Goal: Task Accomplishment & Management: Use online tool/utility

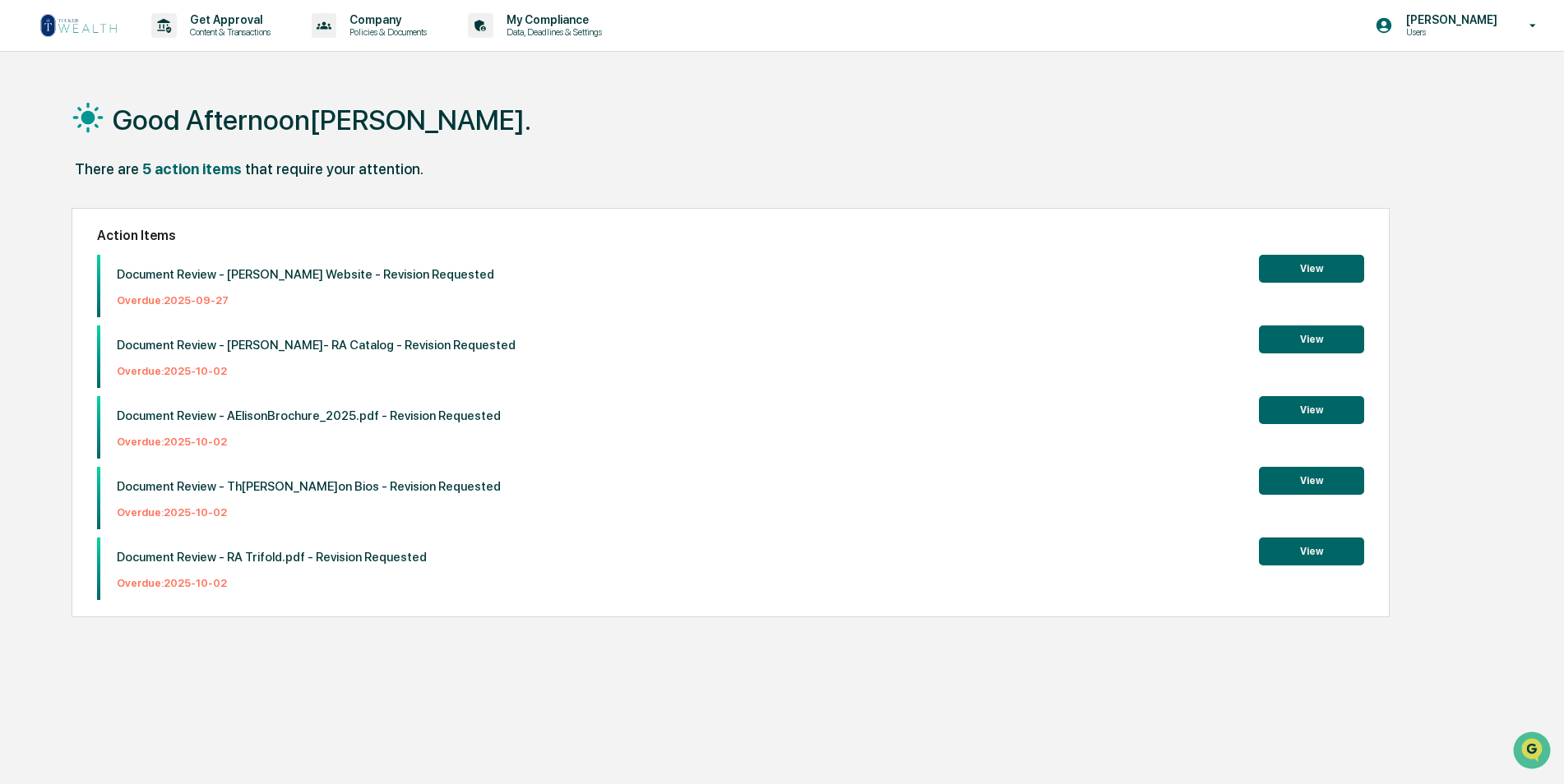
click at [1284, 263] on button "View" at bounding box center [1311, 268] width 106 height 28
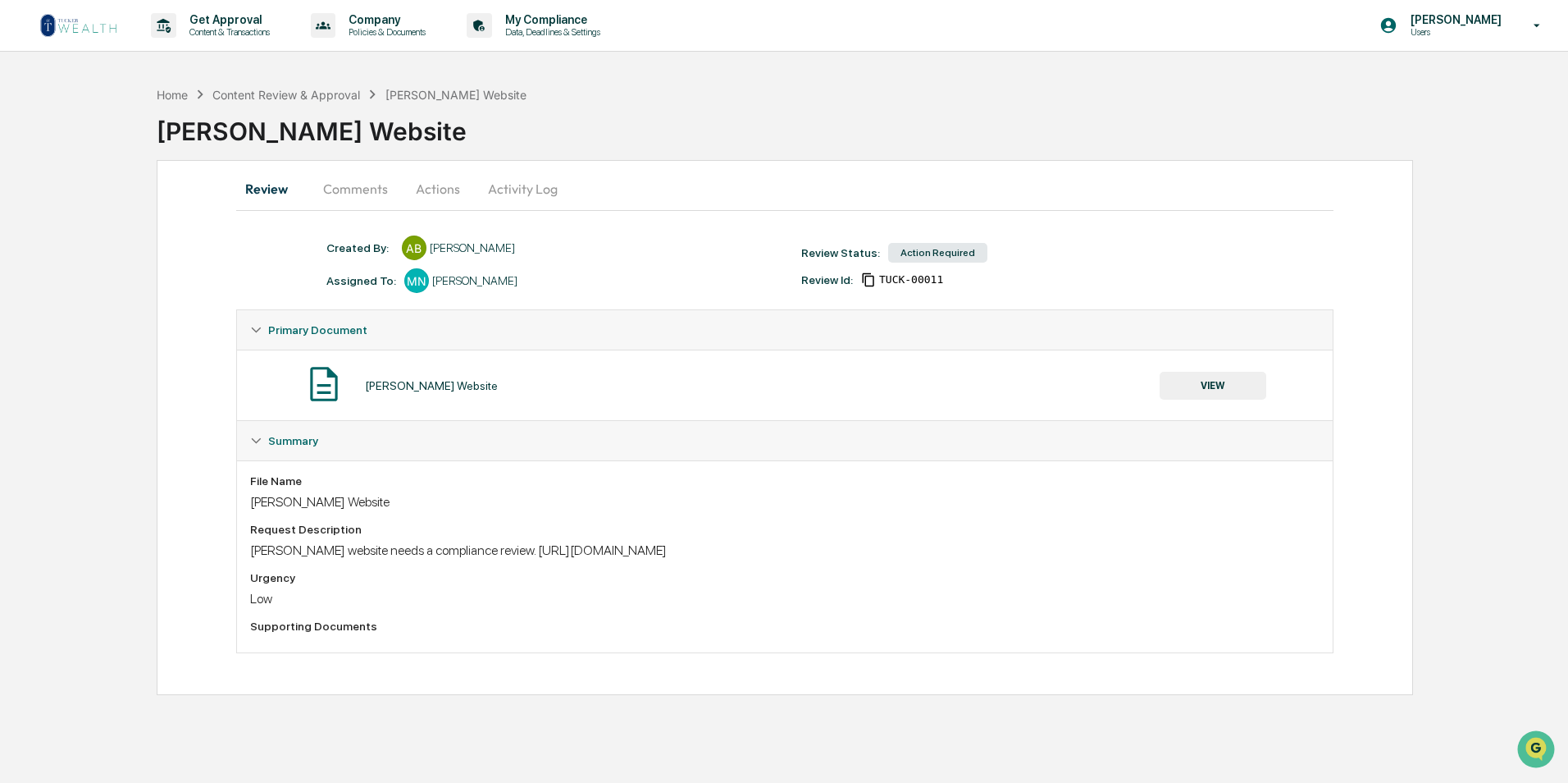
click at [367, 193] on button "Comments" at bounding box center [356, 189] width 91 height 40
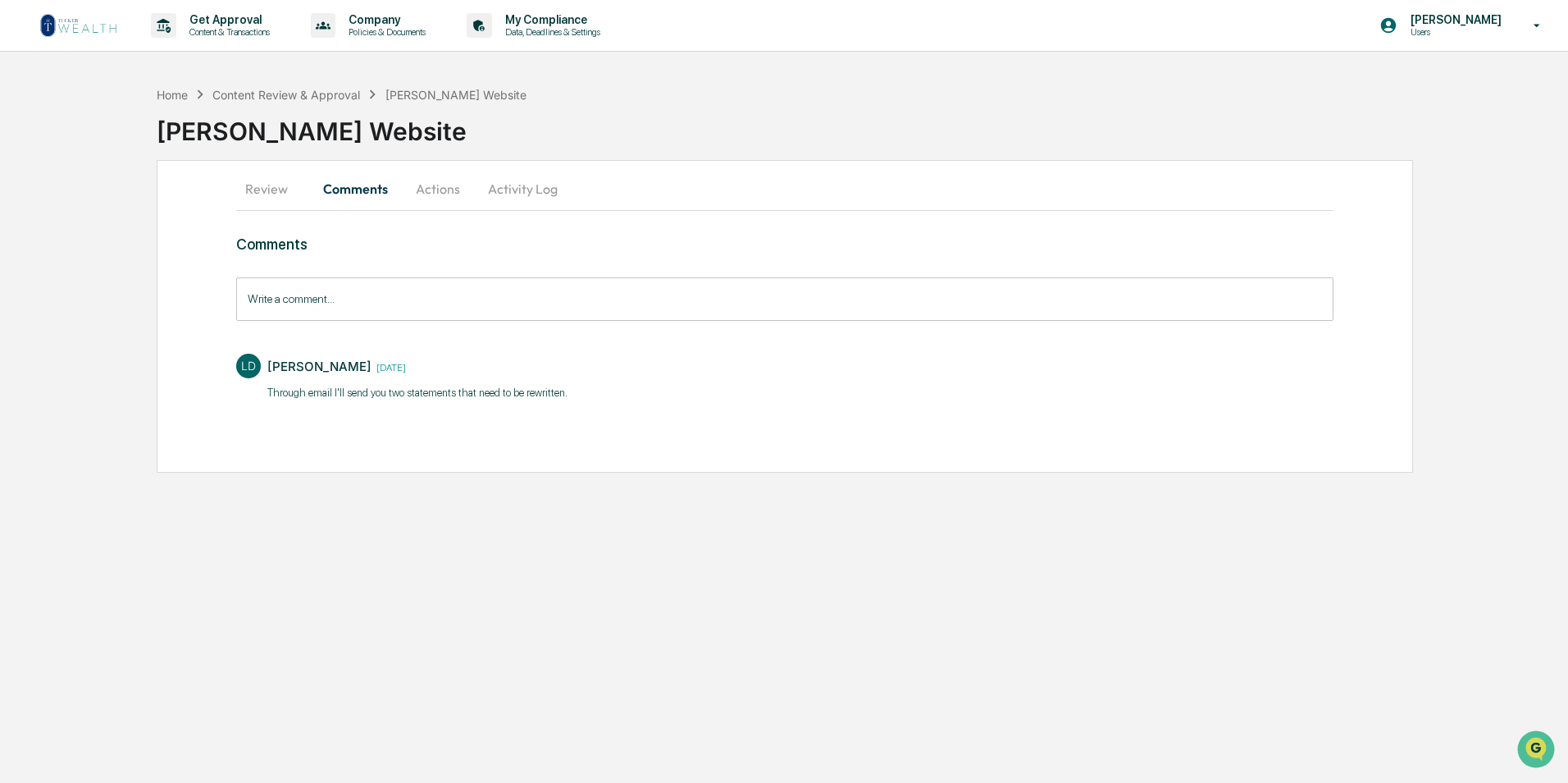
click at [451, 182] on button "Actions" at bounding box center [438, 189] width 74 height 40
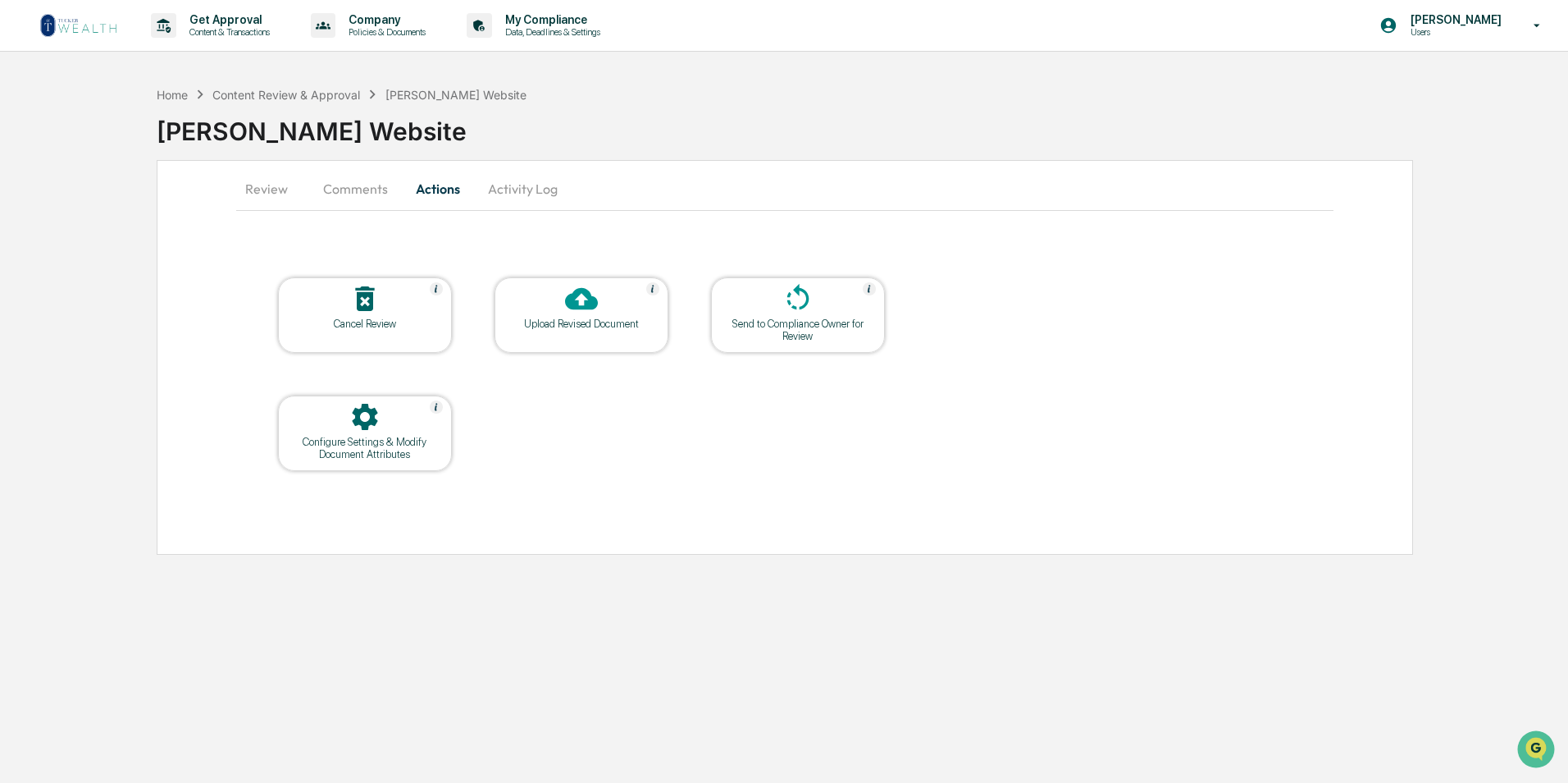
click at [563, 327] on div "Upload Revised Document" at bounding box center [581, 324] width 148 height 12
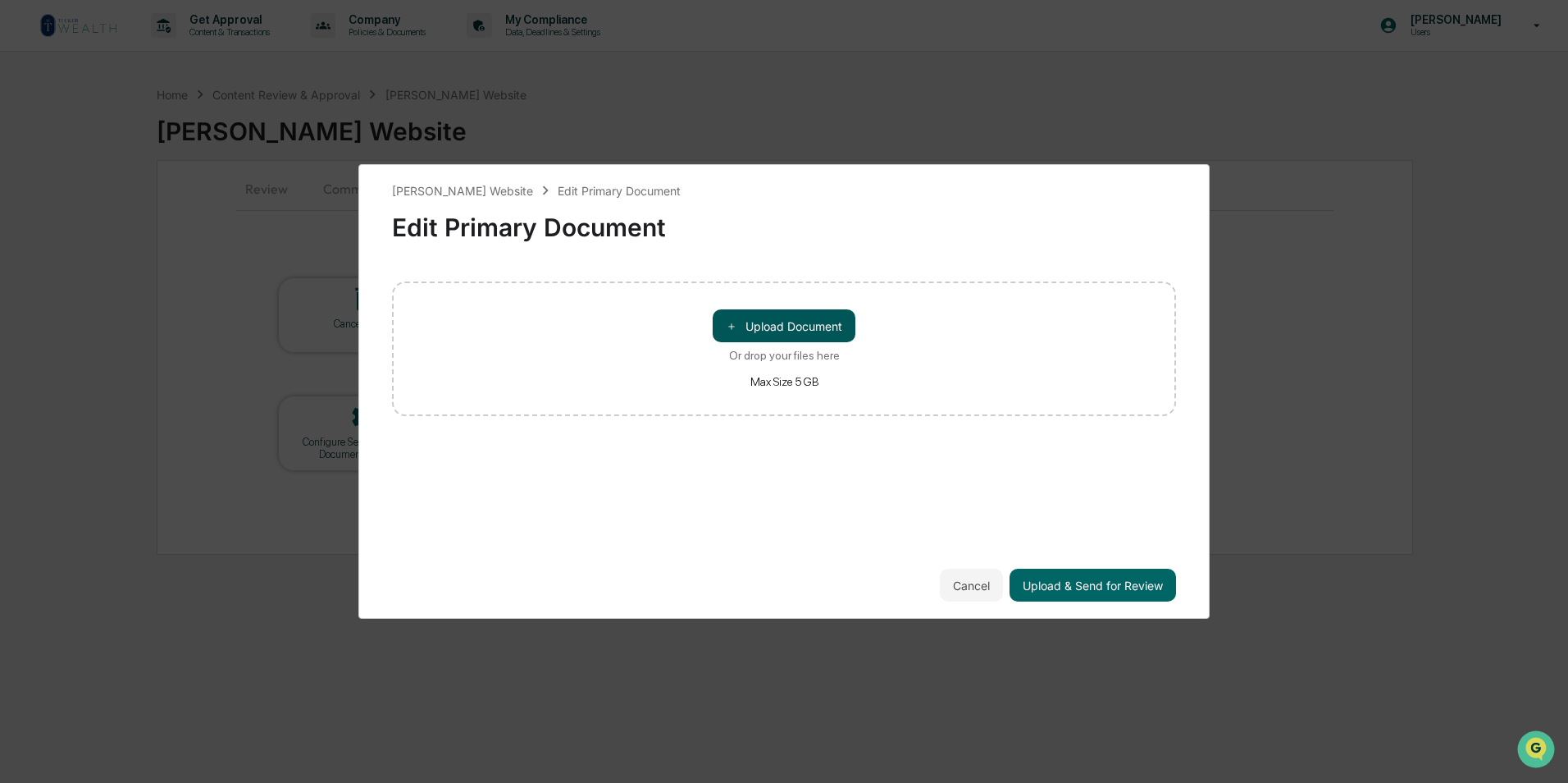
click at [810, 328] on button "＋ Upload Document" at bounding box center [784, 326] width 142 height 33
click at [402, 301] on icon at bounding box center [406, 299] width 13 height 13
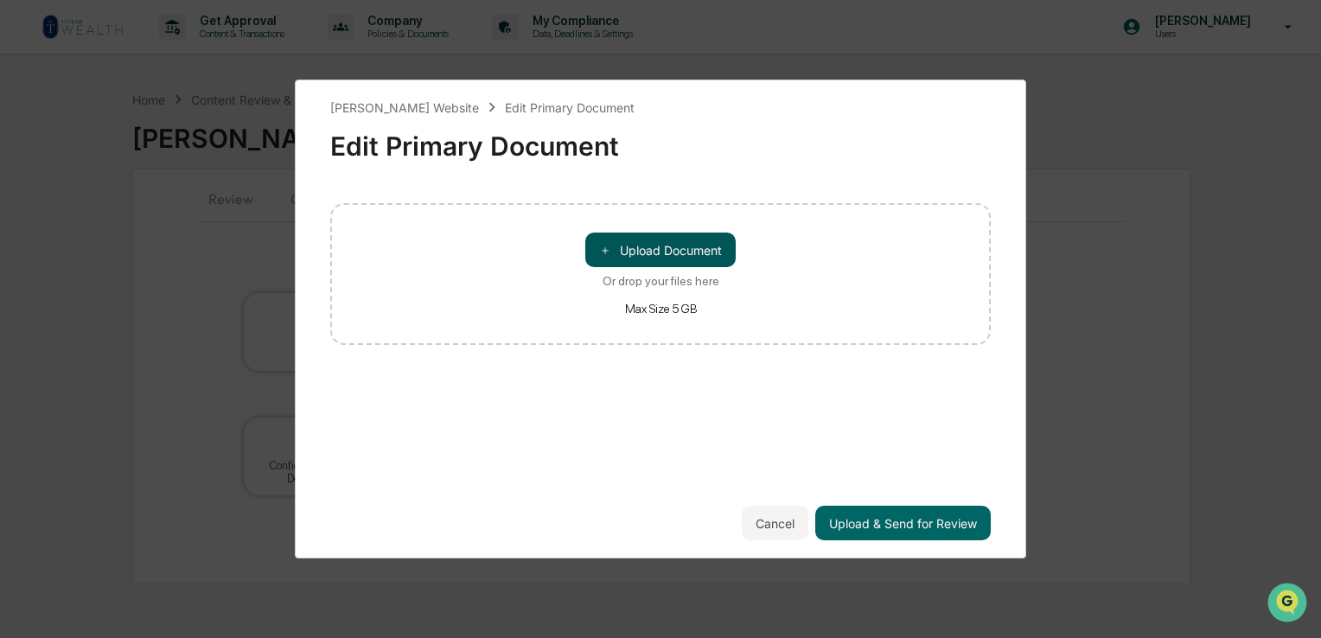
click at [720, 253] on button "＋ Upload Document" at bounding box center [660, 250] width 150 height 35
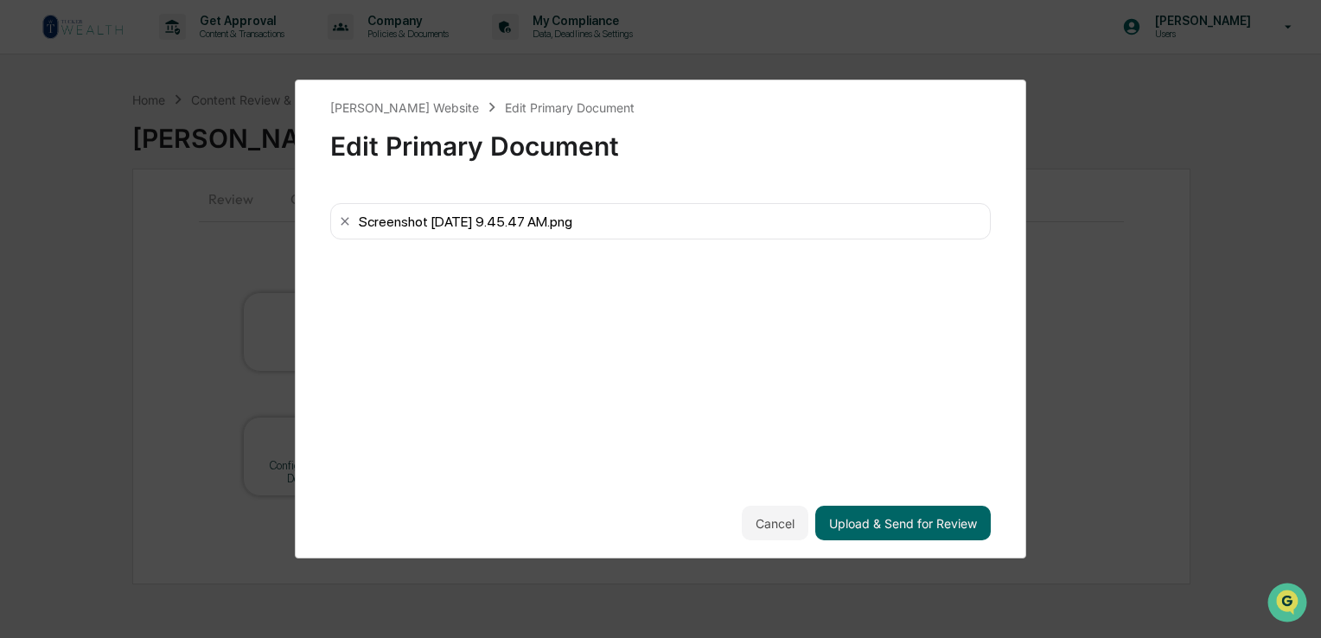
drag, startPoint x: 541, startPoint y: 307, endPoint x: 894, endPoint y: 350, distance: 355.5
click at [894, 350] on div "[PERSON_NAME] Website Edit Primary Document Edit Primary Document Screenshot [D…" at bounding box center [660, 319] width 661 height 443
click at [903, 513] on button "Upload & Send for Review" at bounding box center [903, 523] width 176 height 35
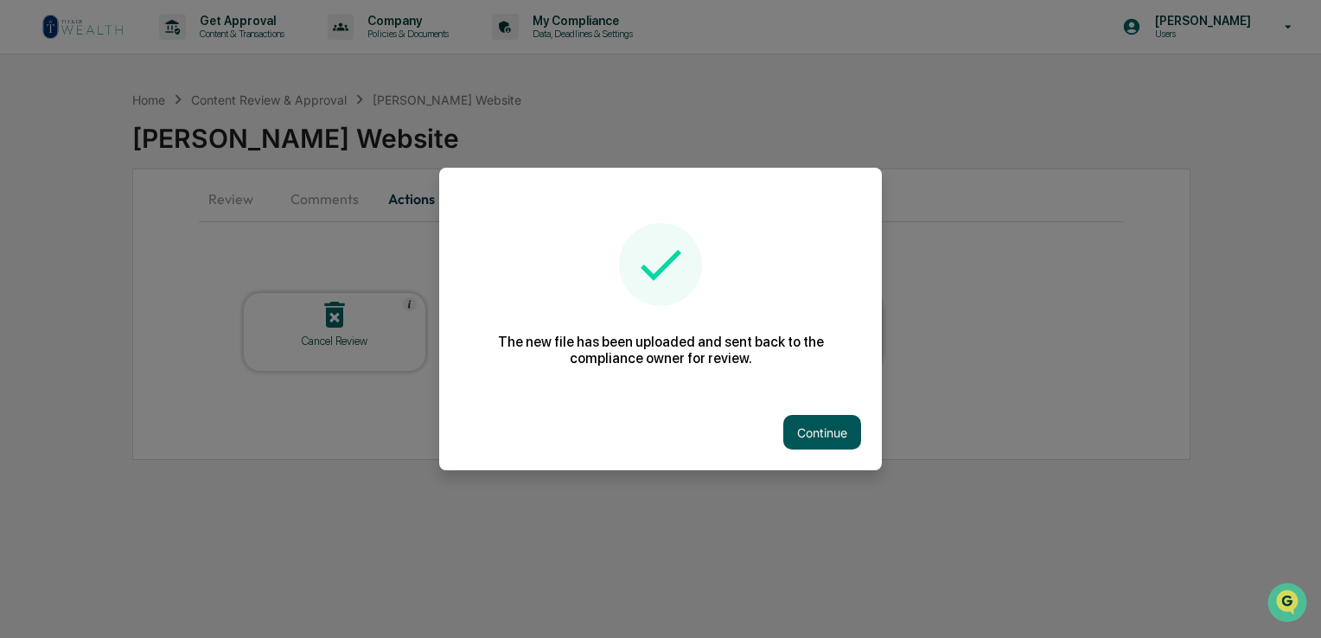
click at [820, 434] on button "Continue" at bounding box center [822, 432] width 78 height 35
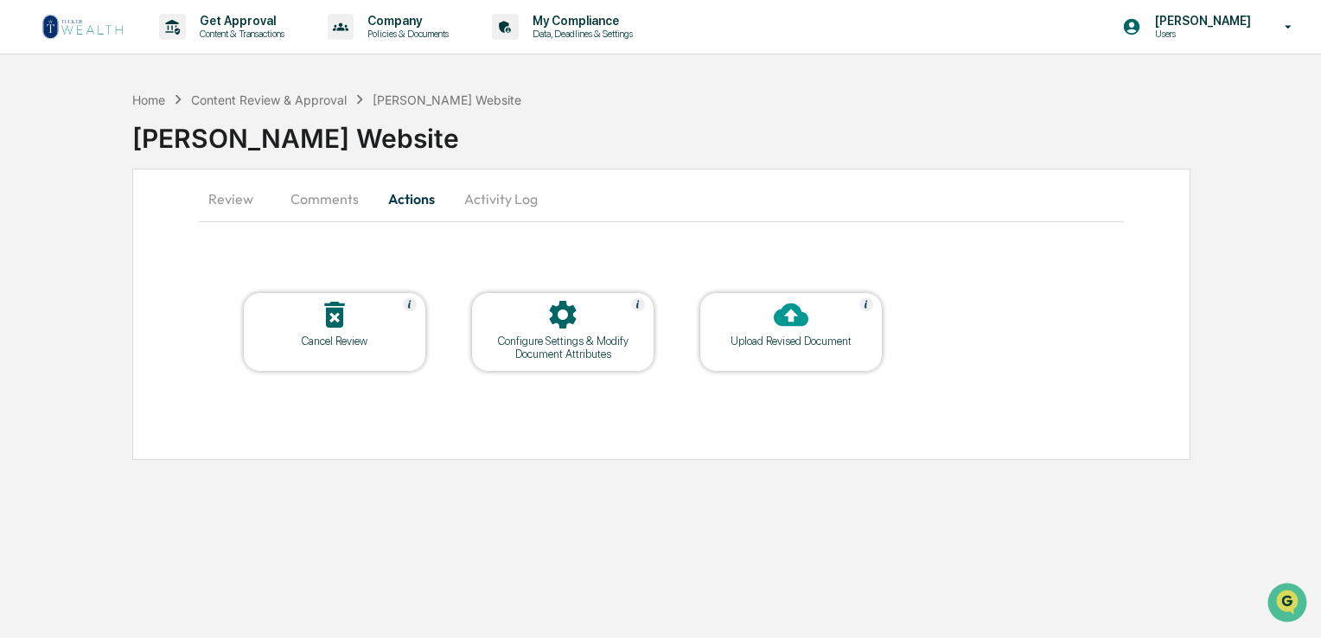
click at [520, 333] on div at bounding box center [562, 315] width 173 height 37
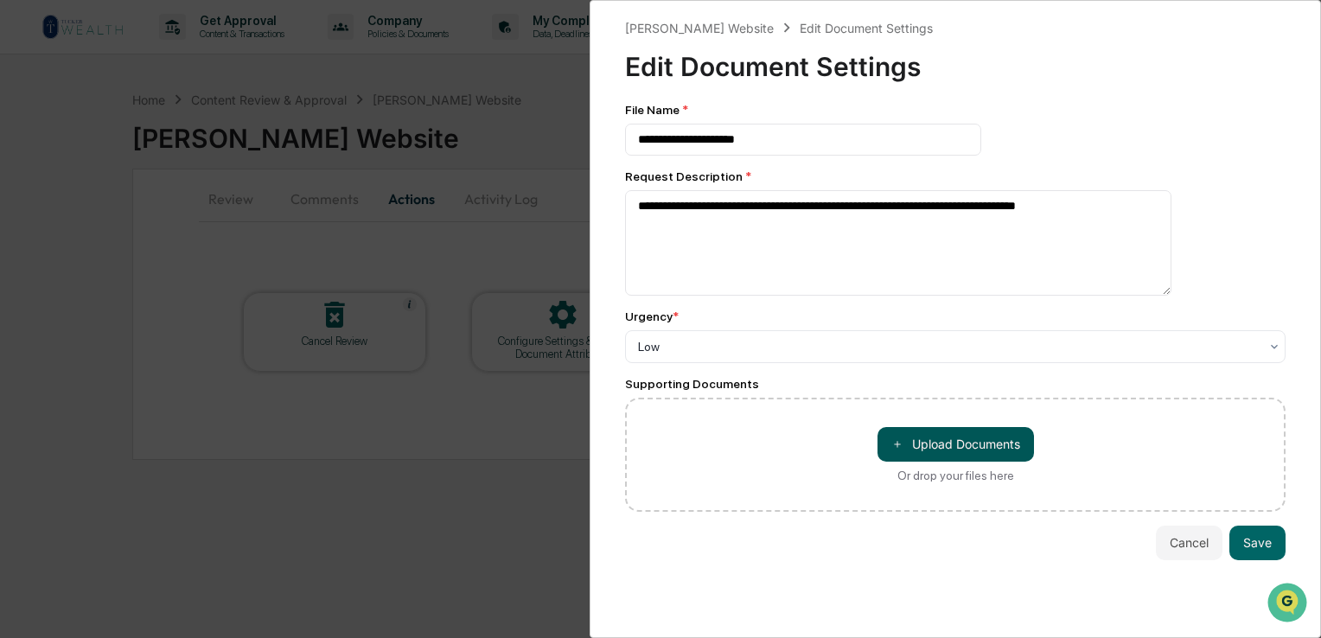
click at [934, 448] on button "＋ Upload Documents" at bounding box center [956, 444] width 157 height 35
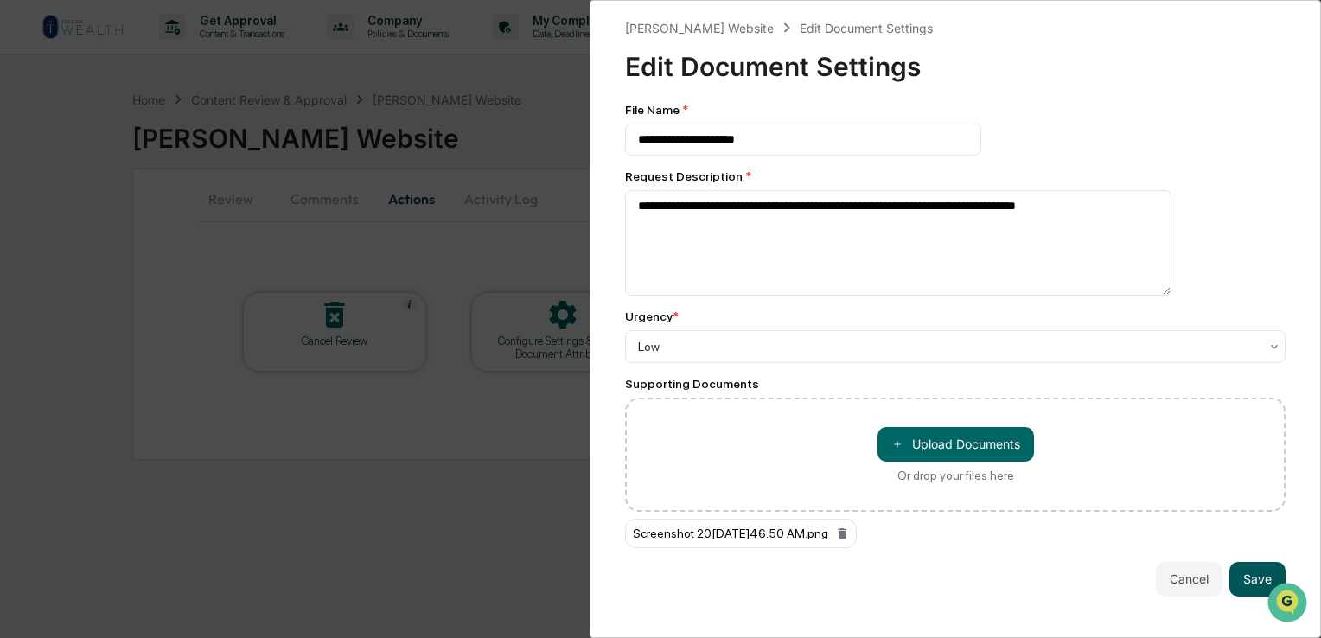
click at [1257, 572] on button "Save" at bounding box center [1258, 579] width 56 height 35
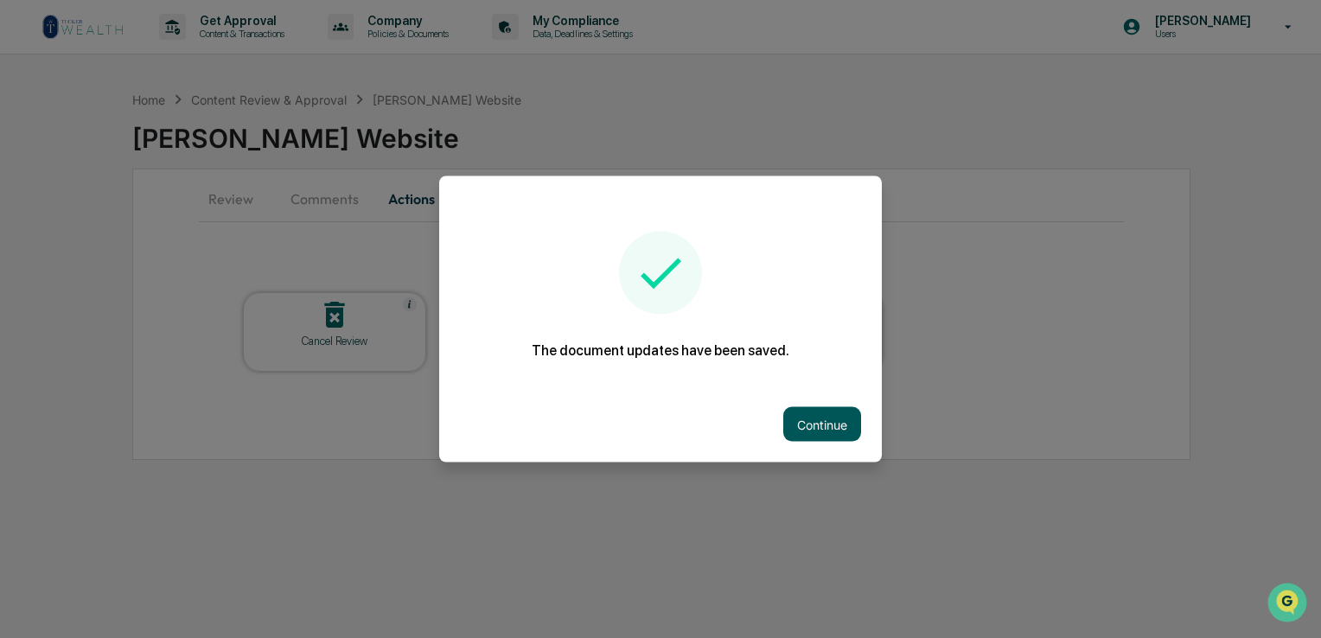
click at [813, 420] on button "Continue" at bounding box center [822, 424] width 78 height 35
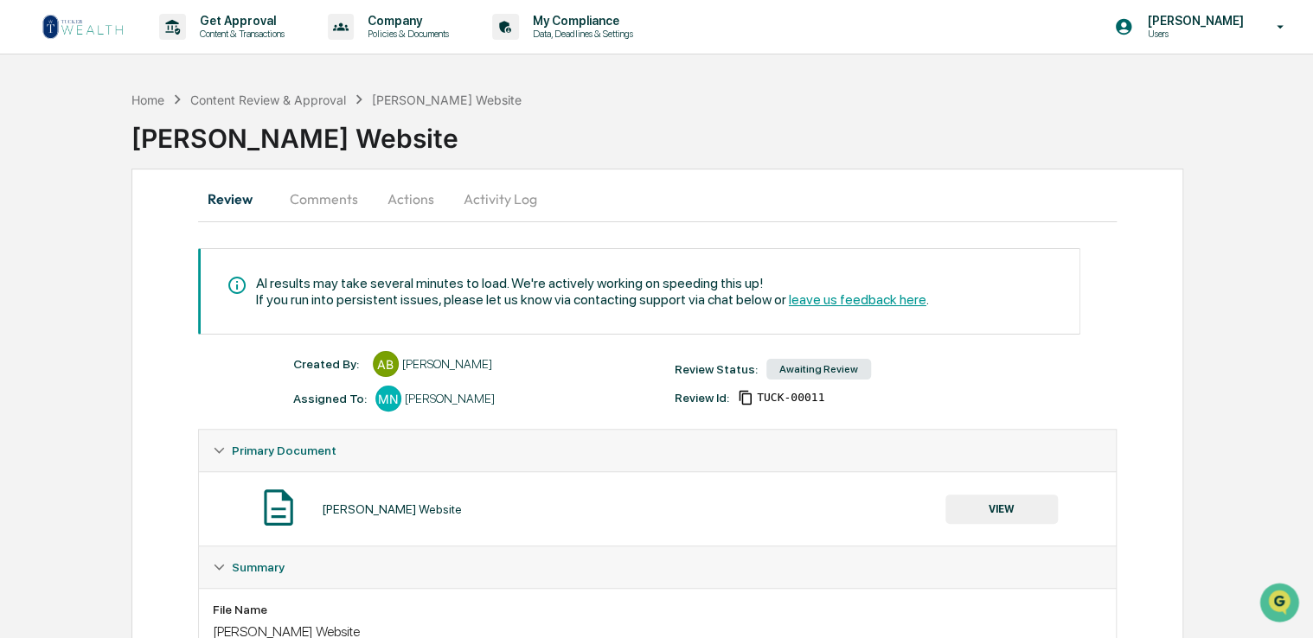
click at [424, 197] on button "Actions" at bounding box center [411, 199] width 78 height 42
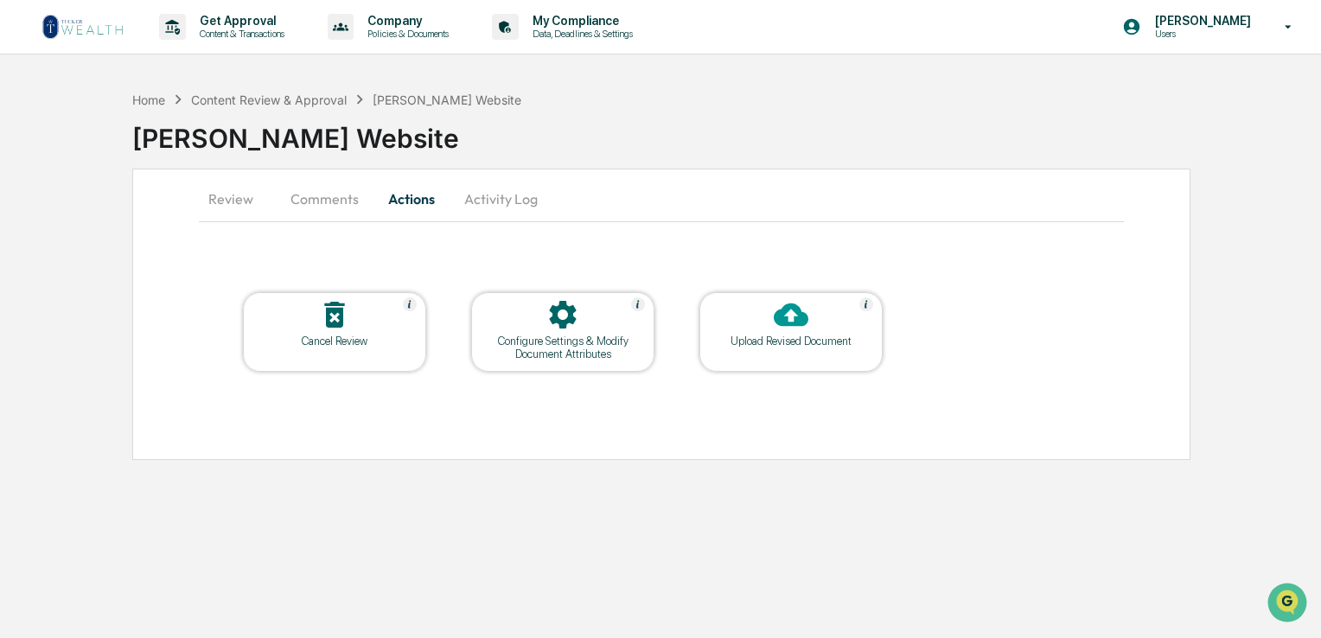
click at [595, 317] on div at bounding box center [562, 315] width 173 height 37
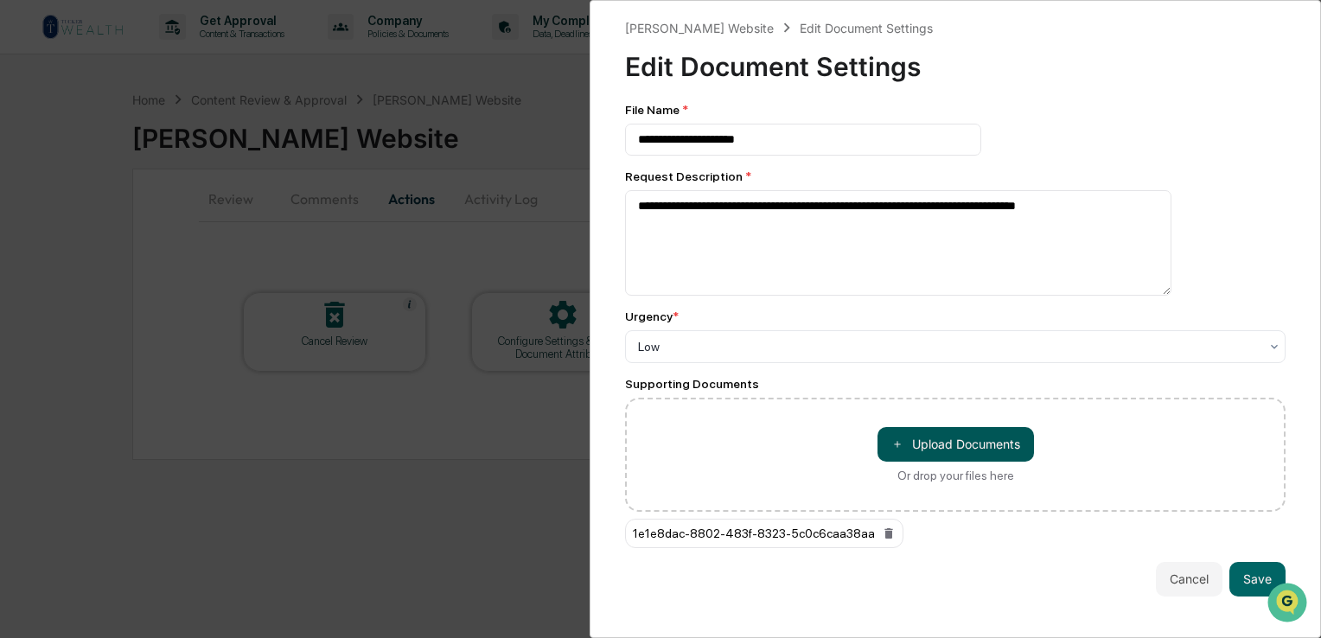
click at [918, 451] on button "＋ Upload Documents" at bounding box center [956, 444] width 157 height 35
click at [1253, 575] on button "Save" at bounding box center [1258, 579] width 56 height 35
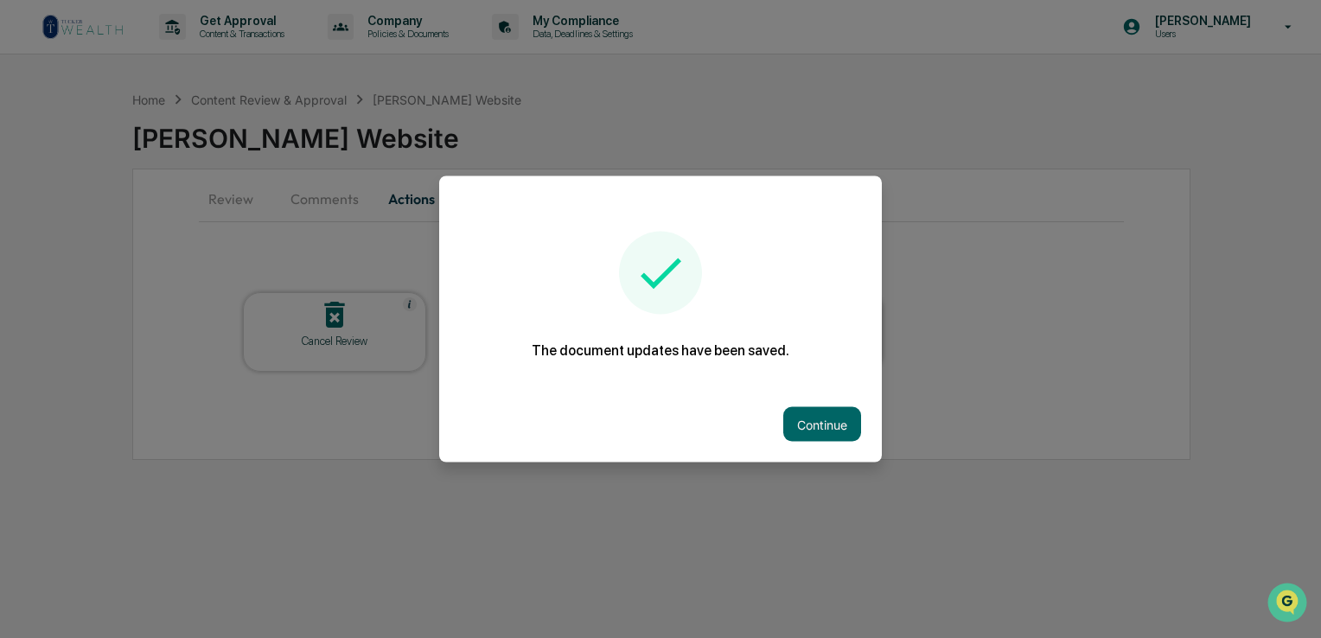
drag, startPoint x: 807, startPoint y: 423, endPoint x: 703, endPoint y: 438, distance: 104.8
click at [806, 423] on button "Continue" at bounding box center [822, 424] width 78 height 35
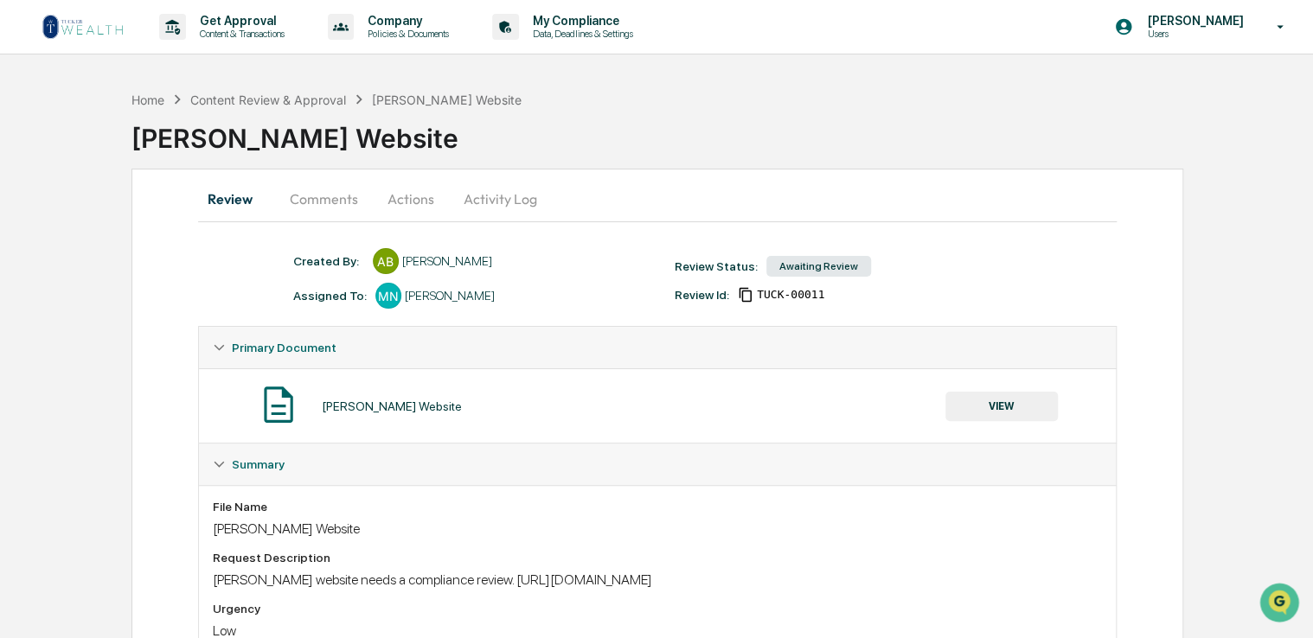
click at [419, 202] on button "Actions" at bounding box center [411, 199] width 78 height 42
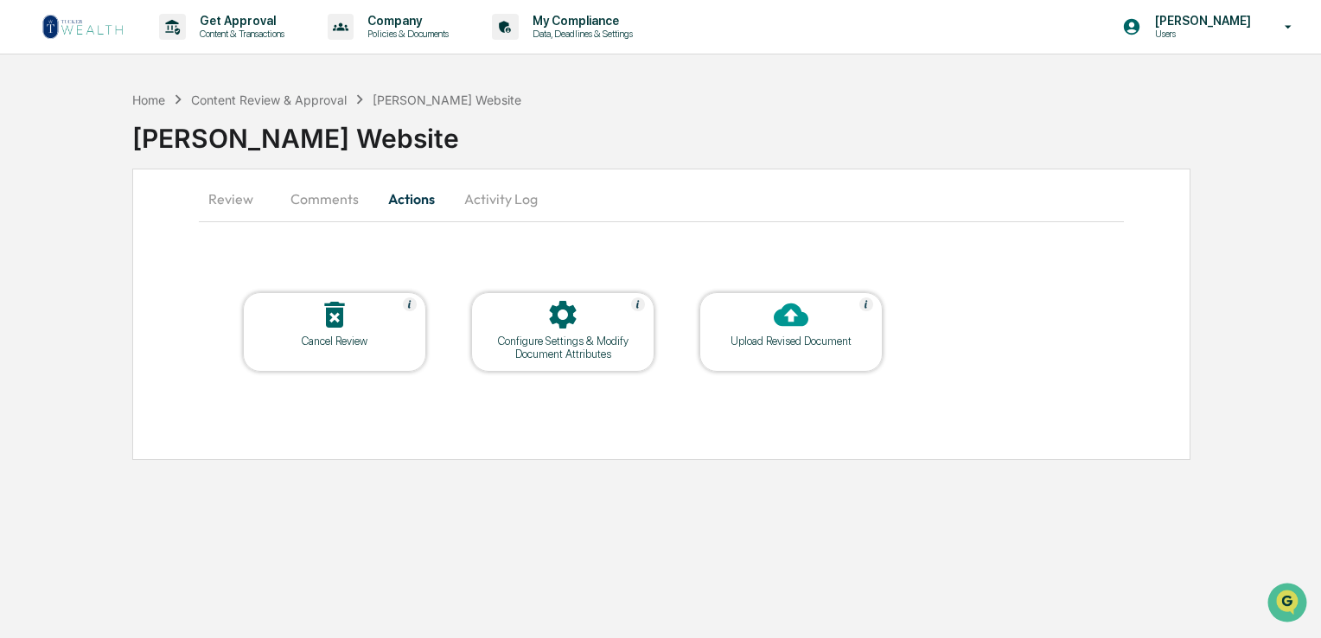
click at [339, 199] on button "Comments" at bounding box center [325, 199] width 96 height 42
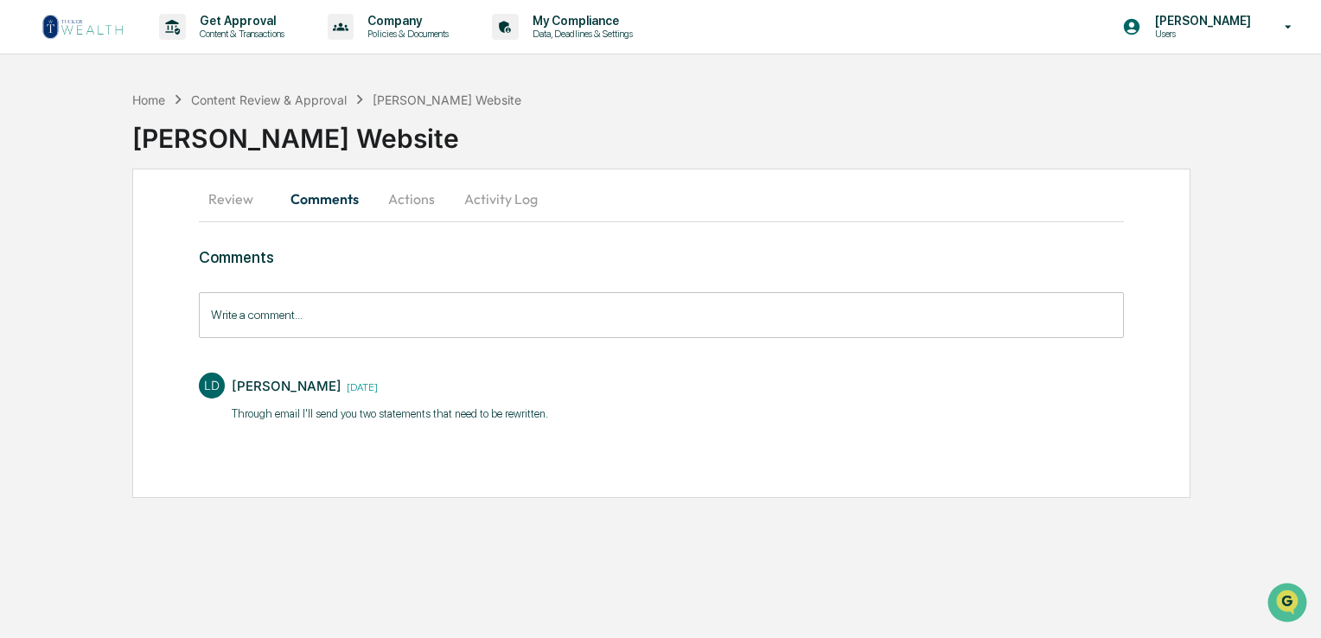
click at [339, 317] on input "Write a comment..." at bounding box center [661, 315] width 925 height 46
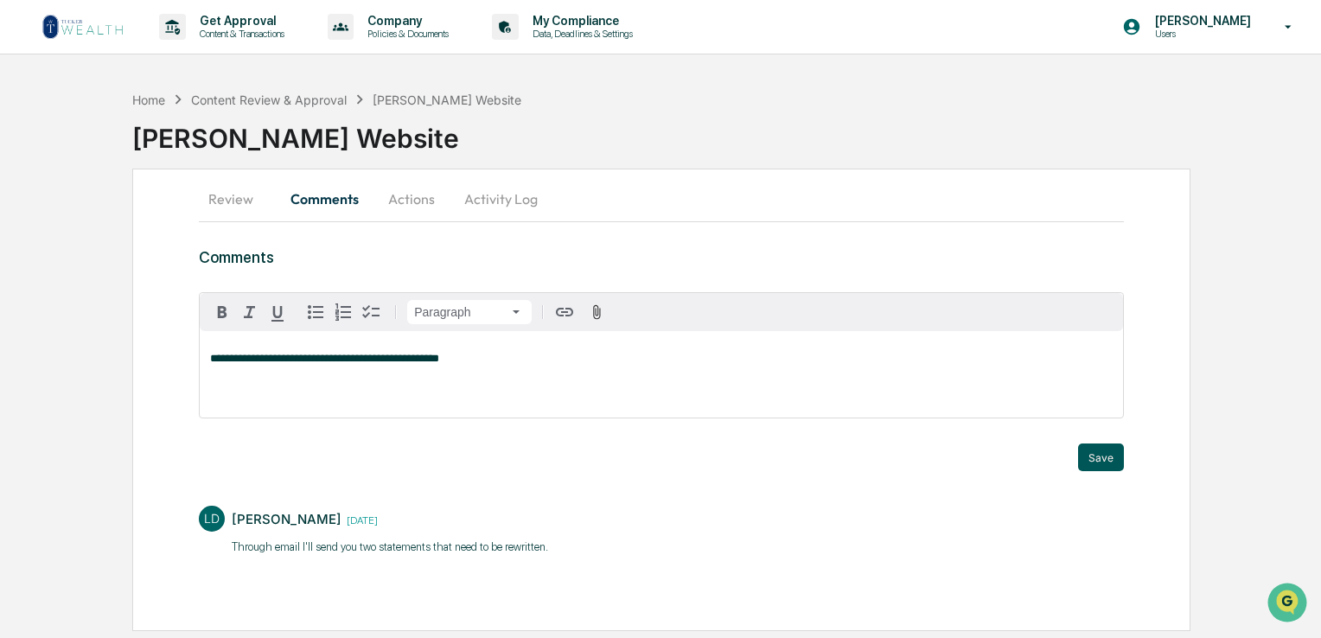
click at [1089, 454] on button "Save" at bounding box center [1101, 458] width 46 height 28
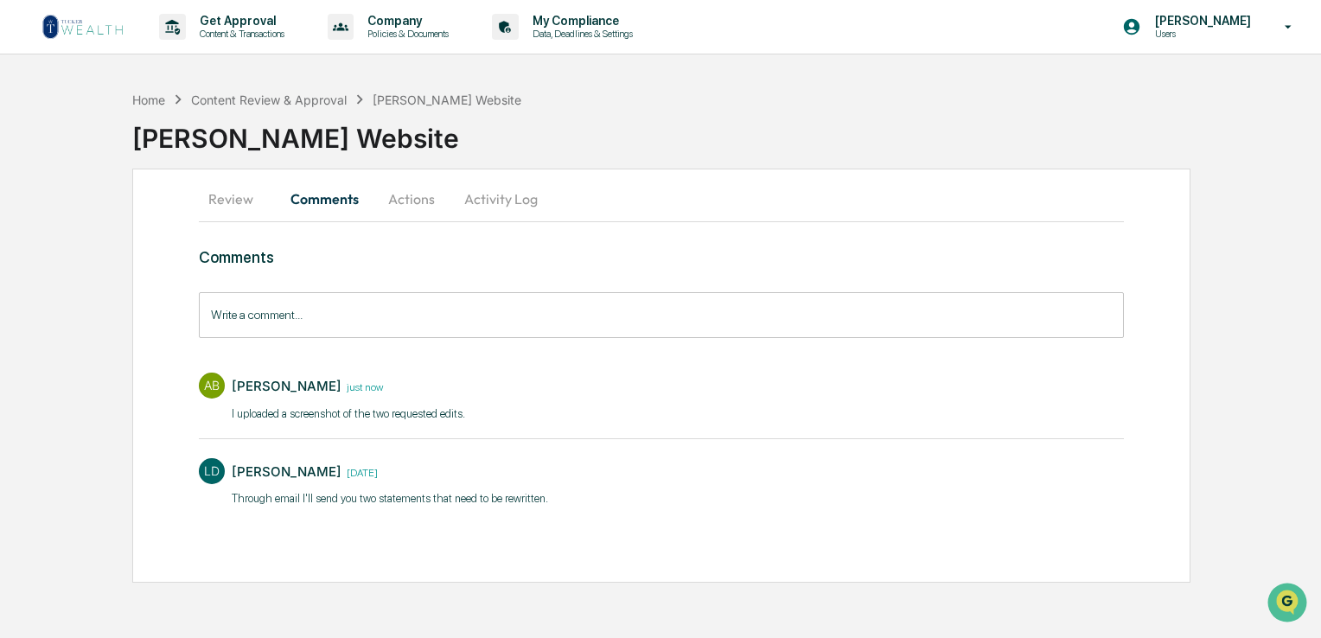
click at [90, 38] on img at bounding box center [83, 27] width 83 height 28
